Goal: Task Accomplishment & Management: Complete application form

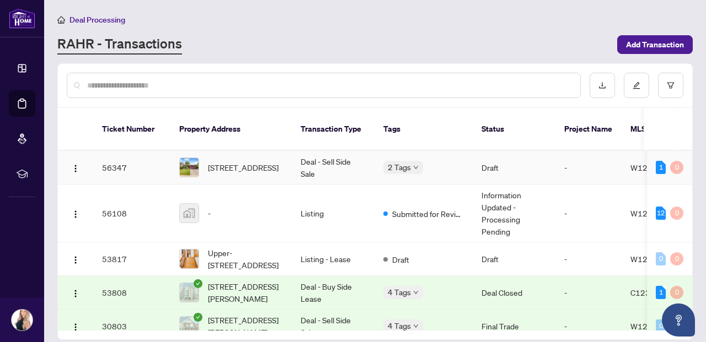
click at [266, 162] on span "[STREET_ADDRESS]" at bounding box center [243, 168] width 71 height 12
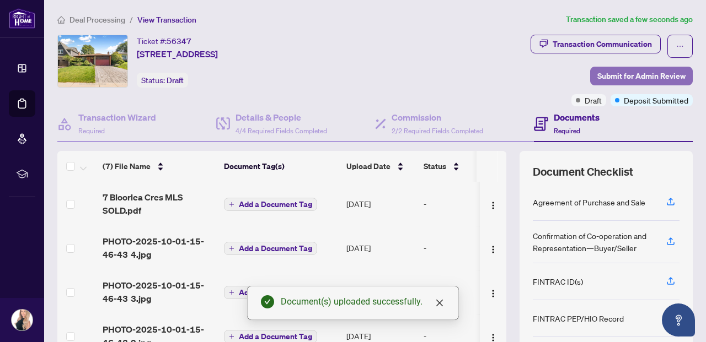
click at [611, 71] on span "Submit for Admin Review" at bounding box center [641, 76] width 88 height 18
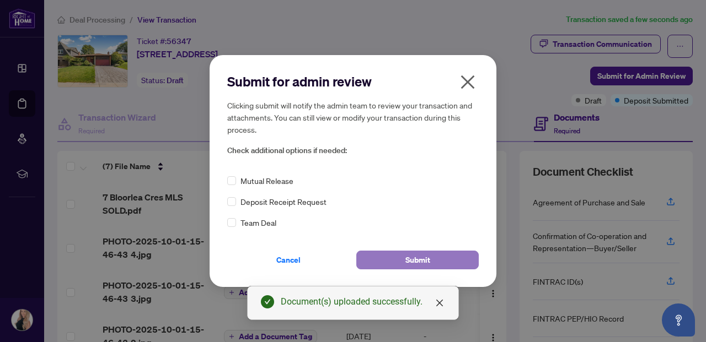
click at [397, 265] on button "Submit" at bounding box center [417, 260] width 122 height 19
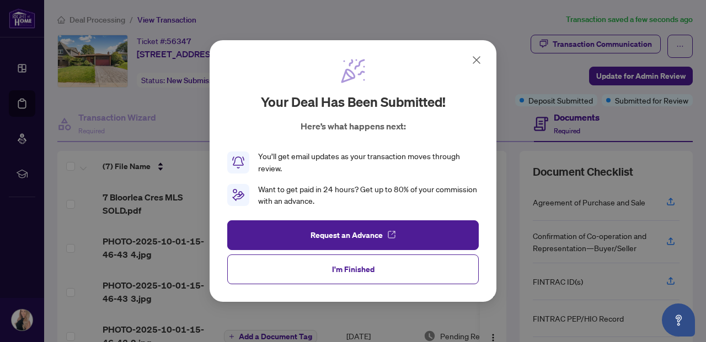
click at [397, 265] on button "I'm Finished" at bounding box center [352, 270] width 251 height 30
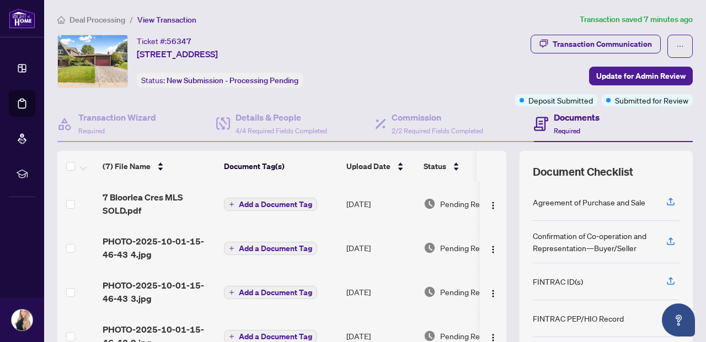
click at [104, 18] on span "Deal Processing" at bounding box center [97, 20] width 56 height 10
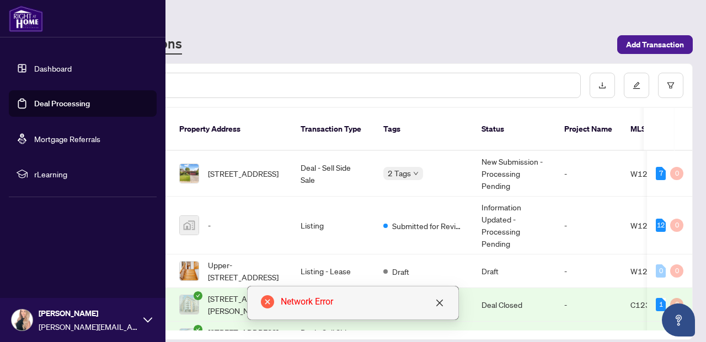
click at [92, 21] on div at bounding box center [82, 18] width 165 height 37
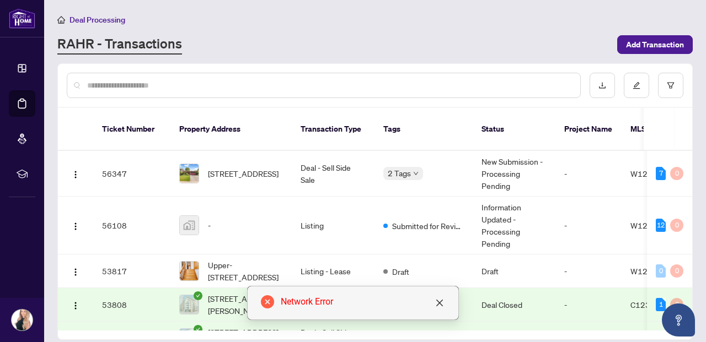
click at [91, 18] on span "Deal Processing" at bounding box center [97, 20] width 56 height 10
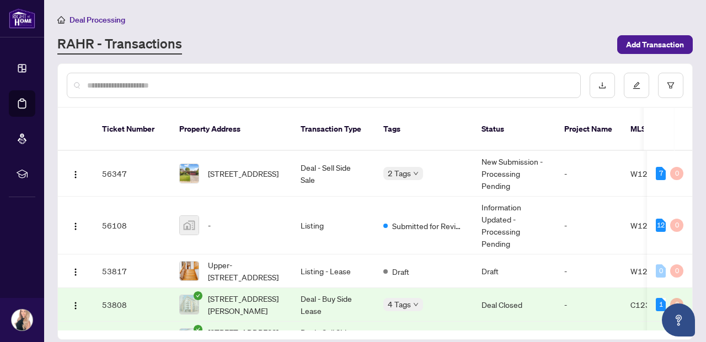
click at [100, 21] on span "Deal Processing" at bounding box center [97, 20] width 56 height 10
click at [111, 20] on span "Deal Processing" at bounding box center [97, 20] width 56 height 10
click at [101, 18] on span "Deal Processing" at bounding box center [97, 20] width 56 height 10
click at [103, 22] on span "Deal Processing" at bounding box center [97, 20] width 56 height 10
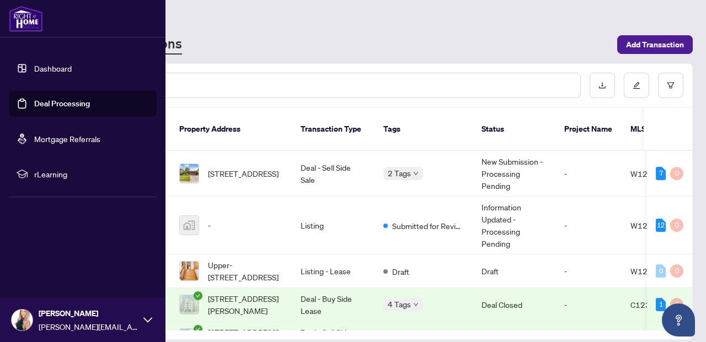
click at [51, 72] on link "Dashboard" at bounding box center [52, 68] width 37 height 10
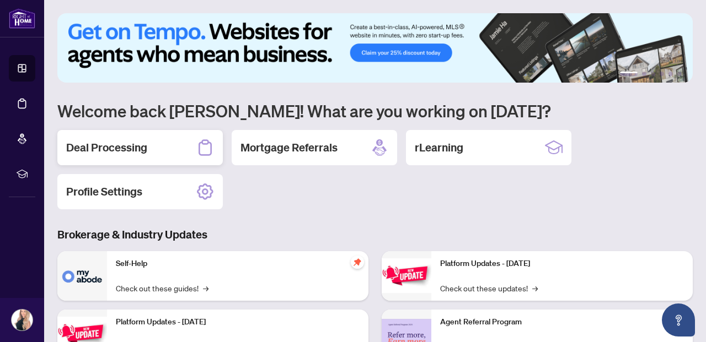
click at [187, 144] on div "Deal Processing" at bounding box center [139, 147] width 165 height 35
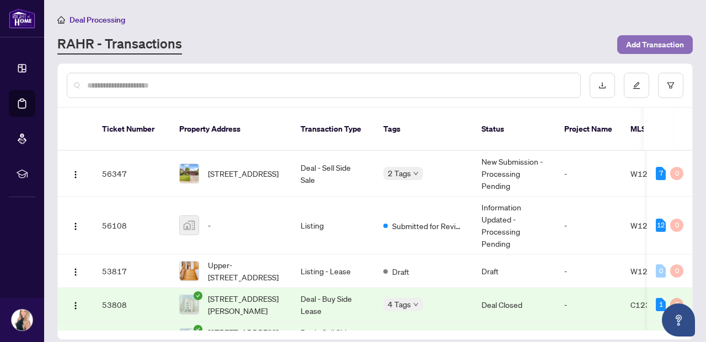
click at [622, 43] on button "Add Transaction" at bounding box center [655, 44] width 76 height 19
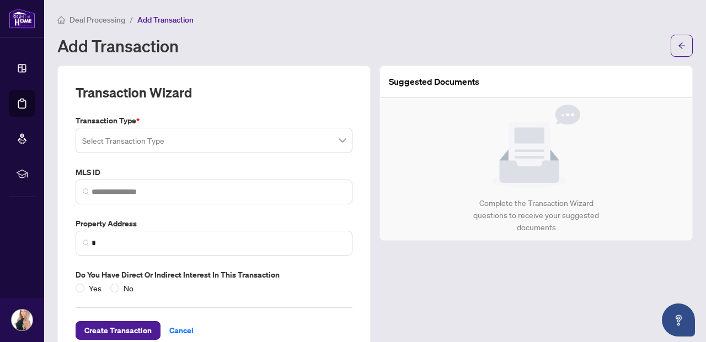
click at [266, 133] on input "search" at bounding box center [209, 142] width 254 height 24
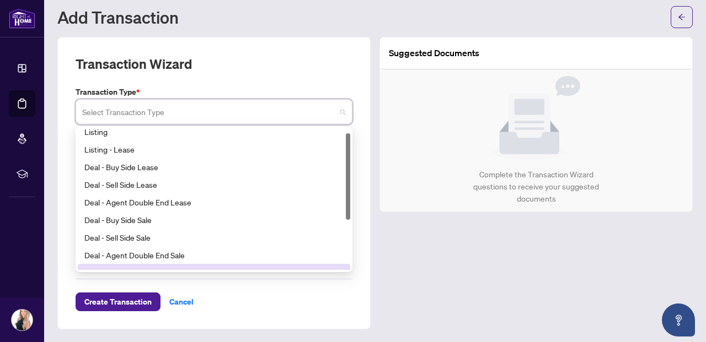
scroll to position [7, 0]
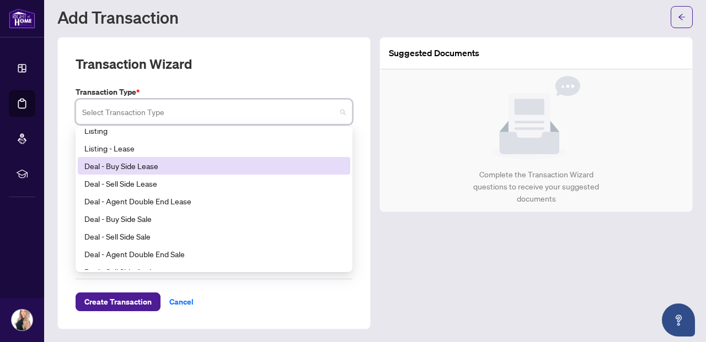
click at [127, 166] on div "Deal - Buy Side Lease" at bounding box center [213, 166] width 259 height 12
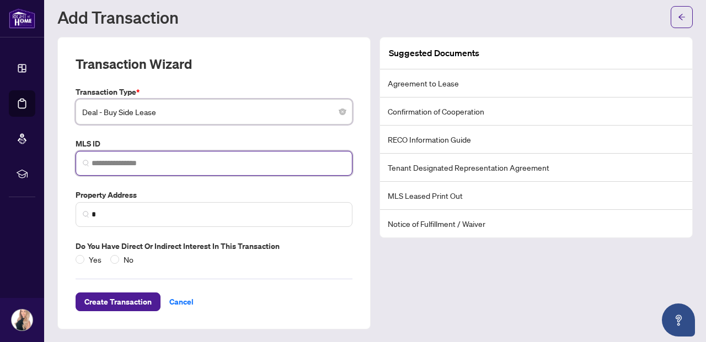
click at [142, 163] on input "search" at bounding box center [219, 164] width 254 height 12
paste input "*********"
type input "*********"
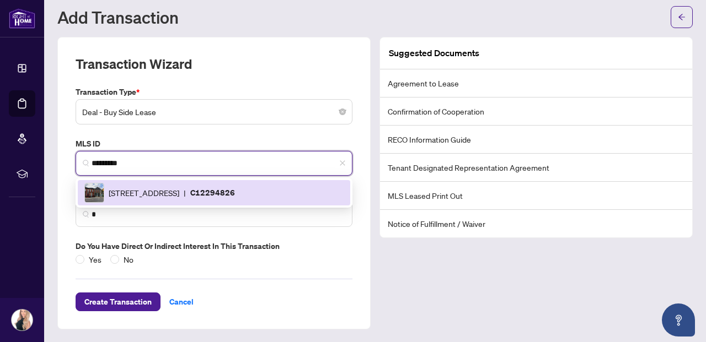
click at [175, 191] on span "[STREET_ADDRESS]" at bounding box center [144, 193] width 71 height 12
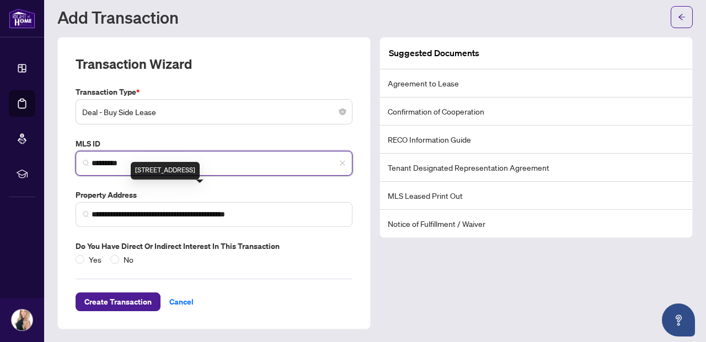
type input "**********"
type input "*********"
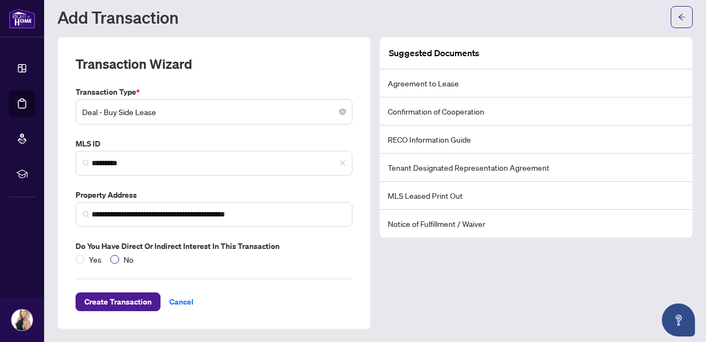
click at [119, 257] on span "No" at bounding box center [128, 260] width 19 height 12
click at [117, 303] on span "Create Transaction" at bounding box center [117, 302] width 67 height 18
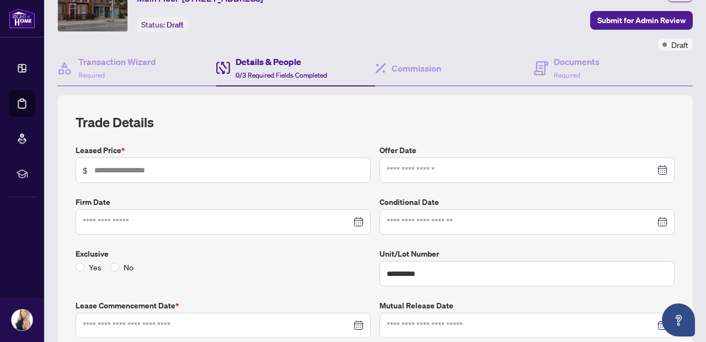
scroll to position [57, 0]
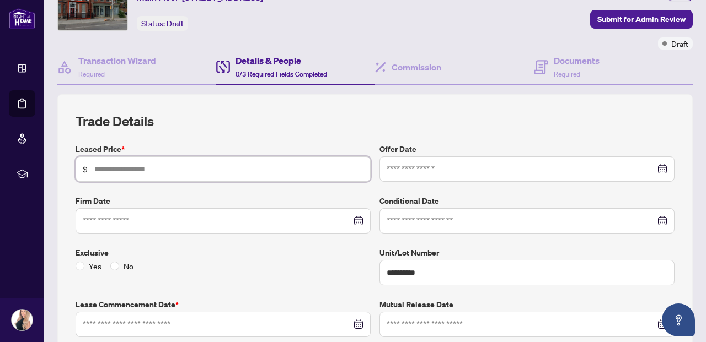
click at [130, 167] on input "text" at bounding box center [228, 169] width 269 height 12
type input "*****"
drag, startPoint x: 121, startPoint y: 168, endPoint x: 69, endPoint y: 168, distance: 51.8
click at [71, 168] on div "Leased Price * $ *****" at bounding box center [223, 162] width 304 height 39
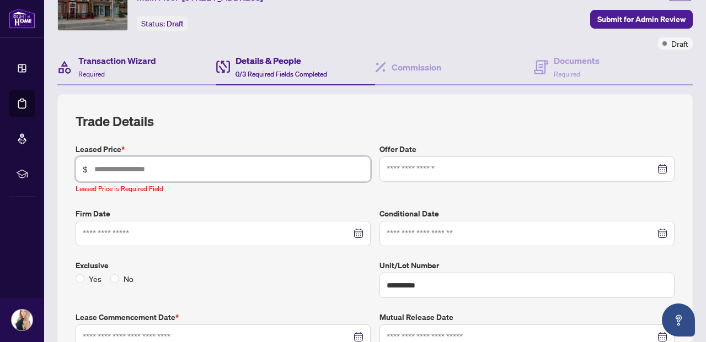
scroll to position [0, 0]
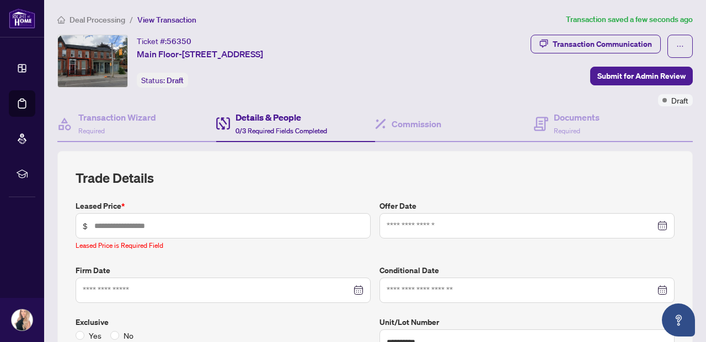
click at [95, 15] on span "Deal Processing" at bounding box center [97, 20] width 56 height 10
